Goal: Transaction & Acquisition: Download file/media

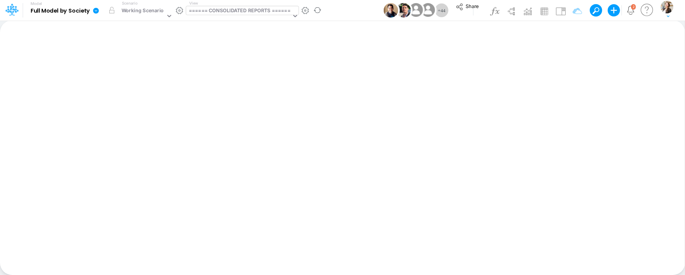
click at [220, 13] on div "====== CONSOLIDATED REPORTS ======" at bounding box center [240, 11] width 102 height 9
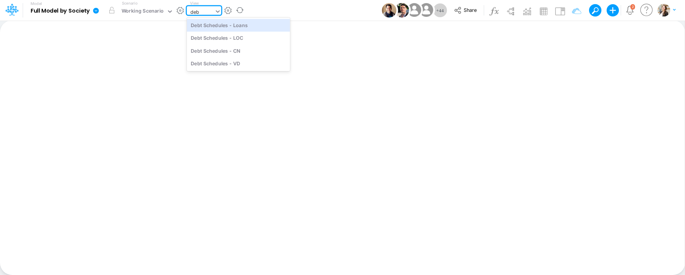
type input "debt"
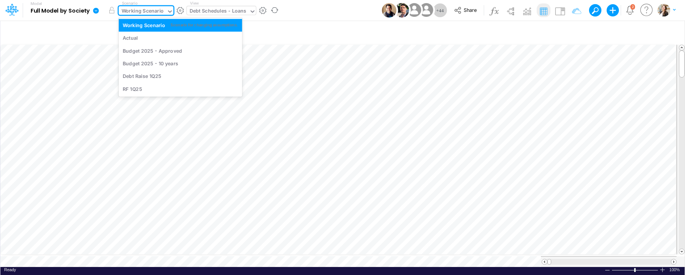
click at [170, 13] on icon at bounding box center [170, 11] width 7 height 7
click at [96, 12] on icon at bounding box center [96, 11] width 6 height 6
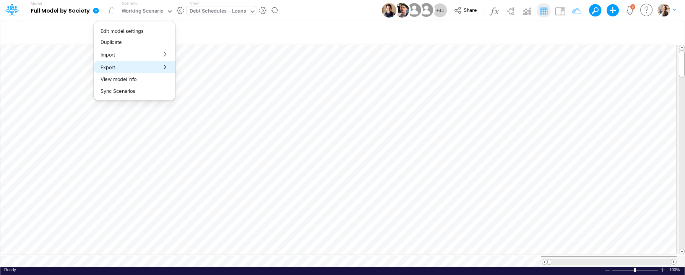
click at [127, 65] on button "Export" at bounding box center [135, 67] width 82 height 13
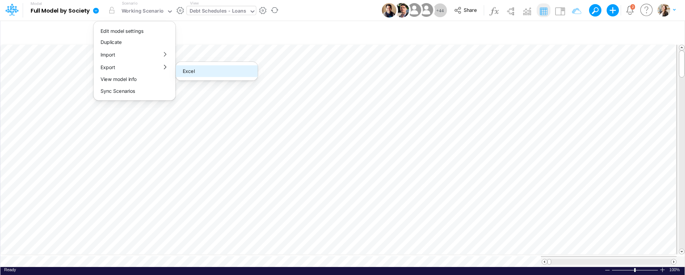
click at [218, 75] on button "Excel" at bounding box center [217, 71] width 82 height 12
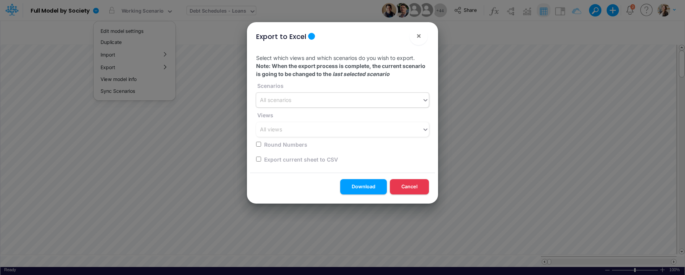
click at [278, 105] on div "All scenarios" at bounding box center [339, 100] width 166 height 13
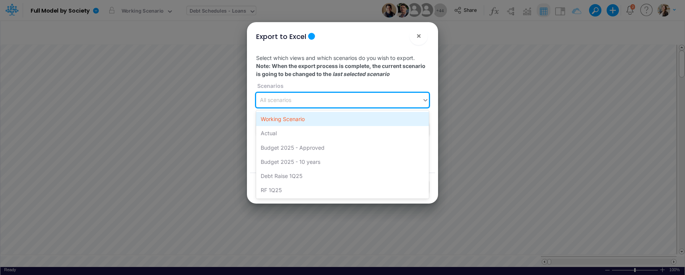
click at [279, 122] on div "Working Scenario" at bounding box center [342, 119] width 173 height 14
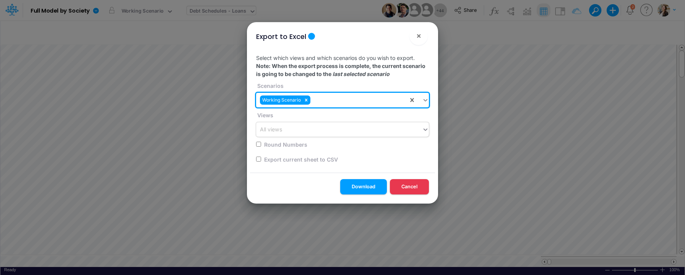
click at [283, 131] on div "All views" at bounding box center [339, 129] width 166 height 13
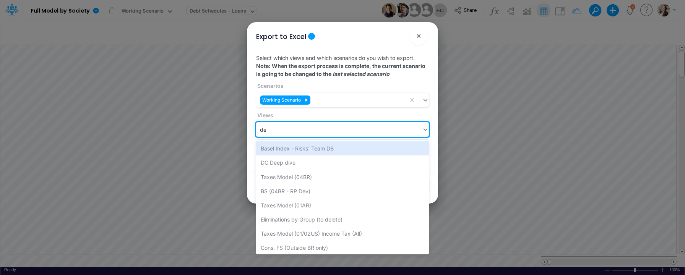
type input "deb"
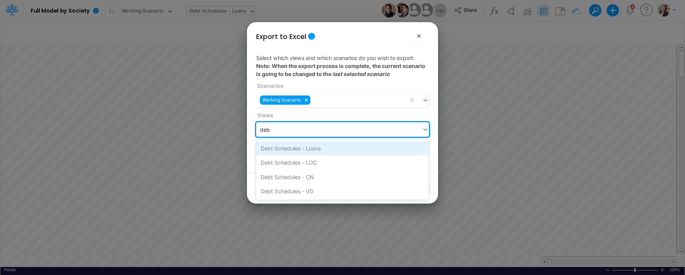
click at [288, 151] on div "Debt Schedules - Loans" at bounding box center [342, 148] width 173 height 14
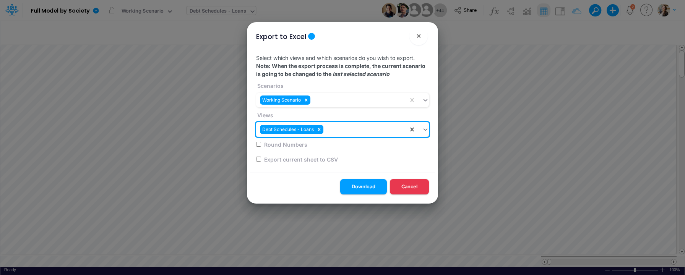
click at [258, 147] on div "Round Numbers" at bounding box center [340, 144] width 168 height 15
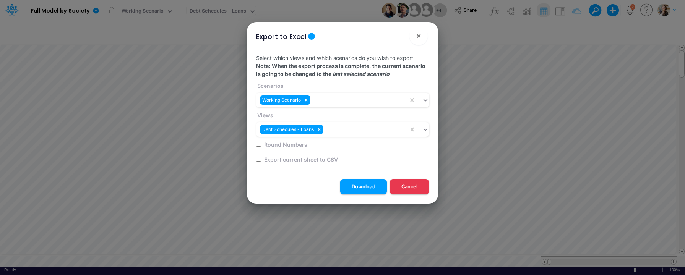
click at [260, 159] on input "checkbox" at bounding box center [258, 159] width 5 height 5
checkbox input "true"
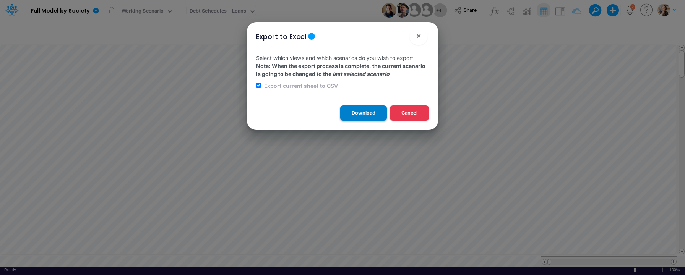
click at [363, 115] on button "Download" at bounding box center [363, 112] width 47 height 15
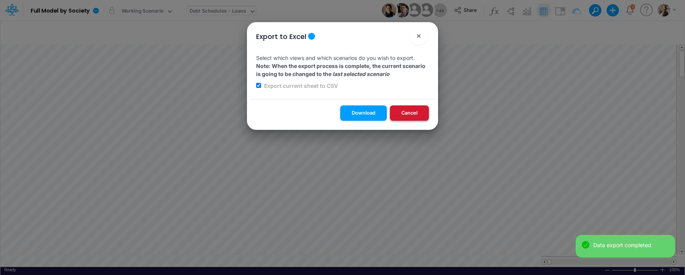
click at [406, 115] on button "Cancel" at bounding box center [409, 112] width 39 height 15
